Goal: Transaction & Acquisition: Purchase product/service

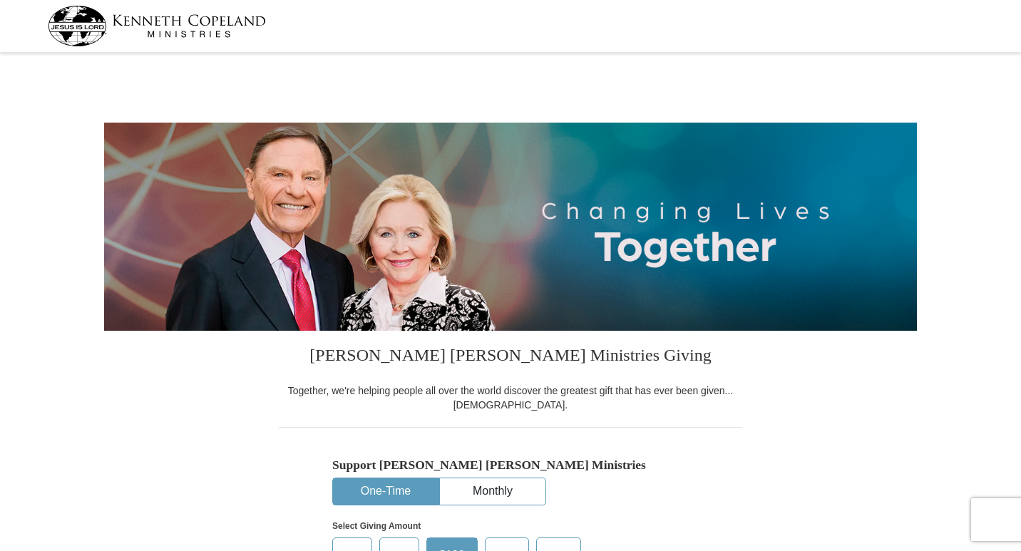
select select "CA"
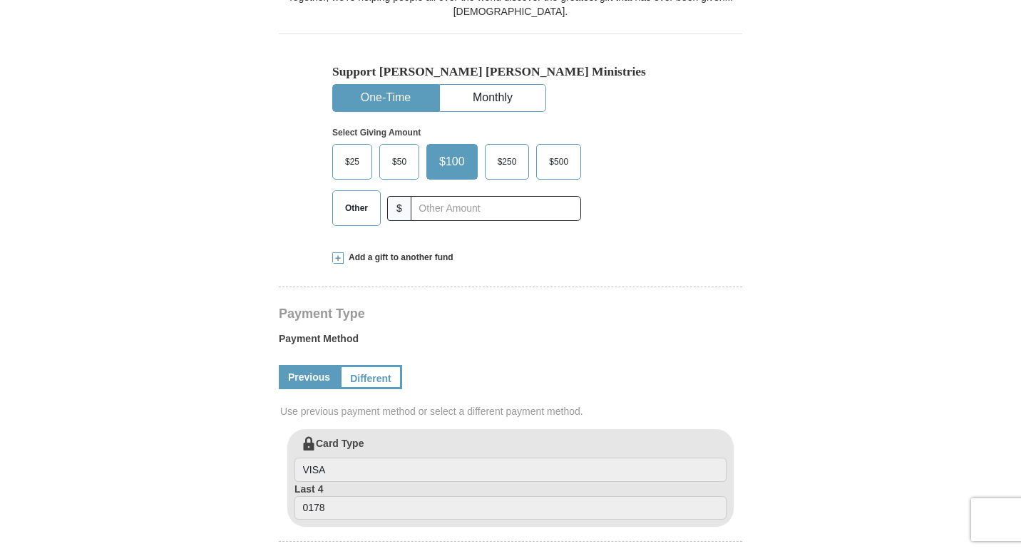
scroll to position [352, 0]
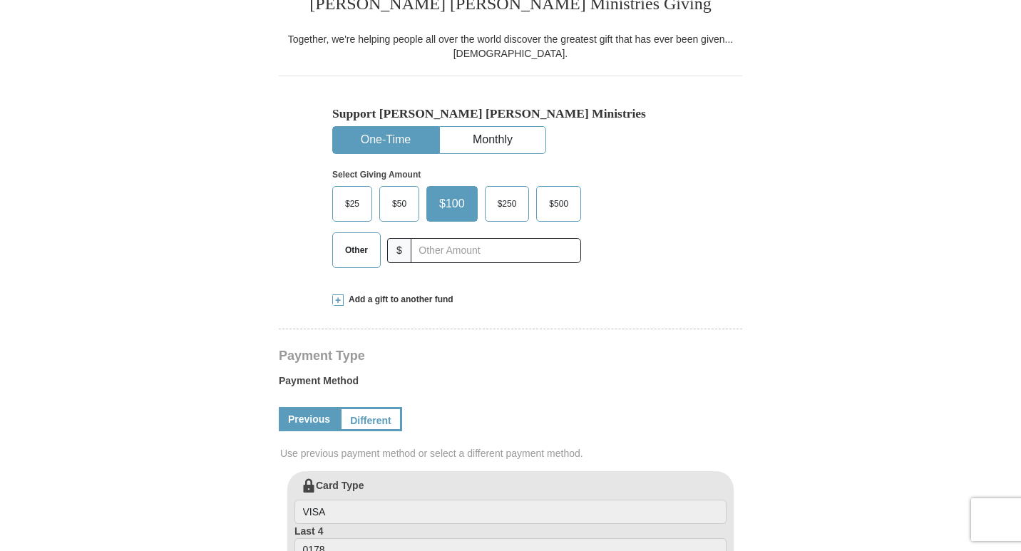
click at [395, 134] on button "One-Time" at bounding box center [386, 140] width 106 height 26
click at [357, 249] on span "Other" at bounding box center [356, 250] width 37 height 21
click at [0, 0] on input "Other" at bounding box center [0, 0] width 0 height 0
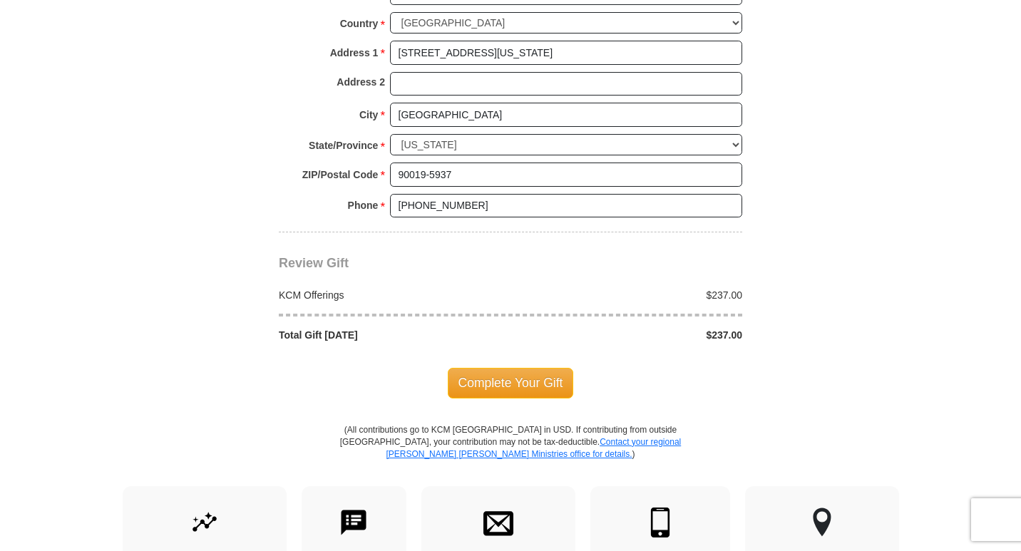
scroll to position [1126, 0]
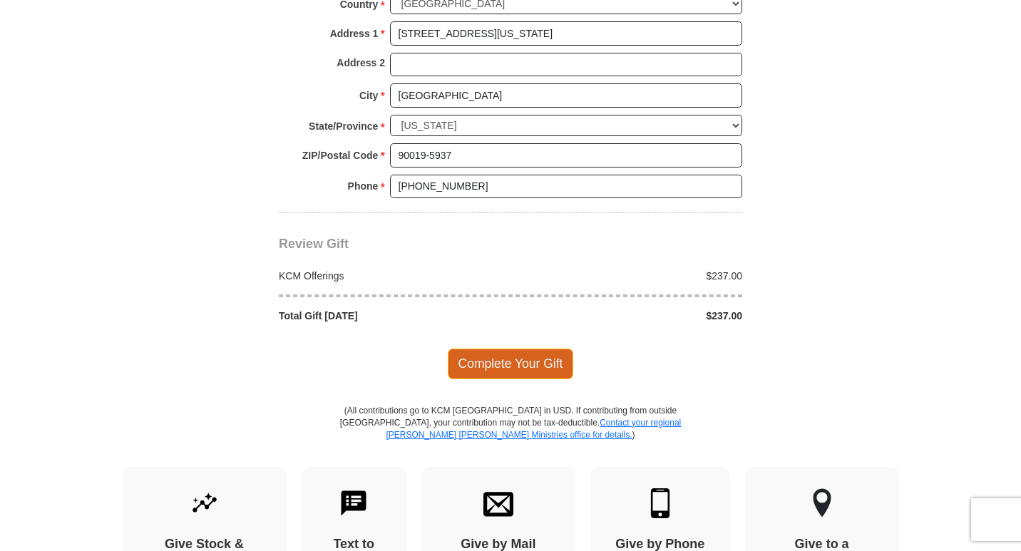
type input "237.00"
click at [504, 364] on span "Complete Your Gift" at bounding box center [511, 364] width 126 height 30
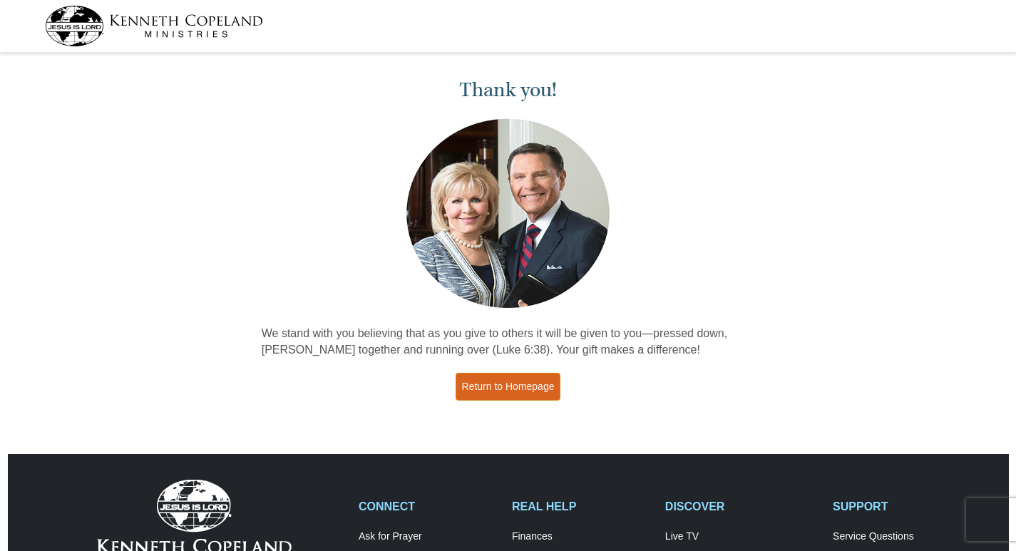
drag, startPoint x: 506, startPoint y: 389, endPoint x: 604, endPoint y: 355, distance: 104.0
click at [507, 389] on link "Return to Homepage" at bounding box center [509, 387] width 106 height 28
